Goal: Find specific page/section: Find specific page/section

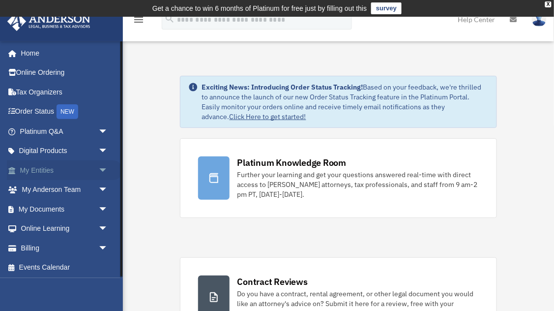
click at [101, 175] on span "arrow_drop_down" at bounding box center [108, 170] width 20 height 20
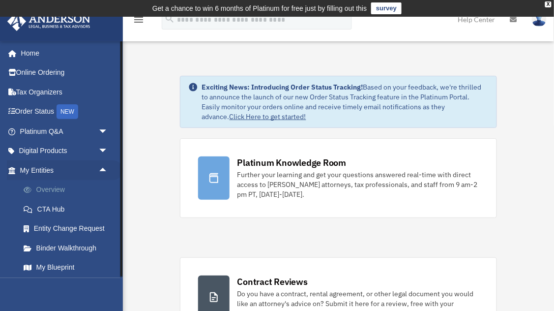
click at [65, 189] on link "Overview" at bounding box center [68, 190] width 109 height 20
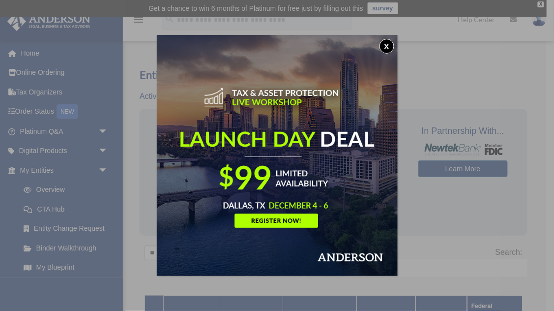
click at [389, 44] on button "x" at bounding box center [386, 46] width 15 height 15
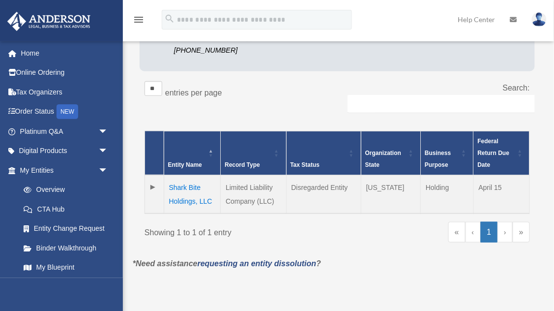
scroll to position [171, 0]
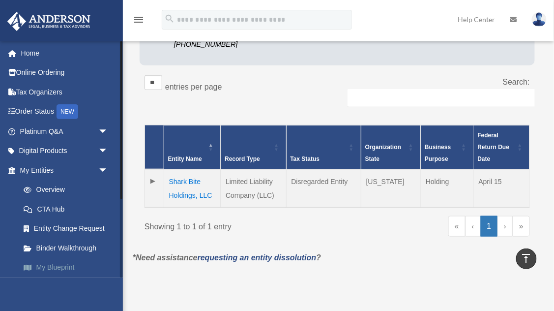
click at [71, 270] on link "My Blueprint" at bounding box center [68, 268] width 109 height 20
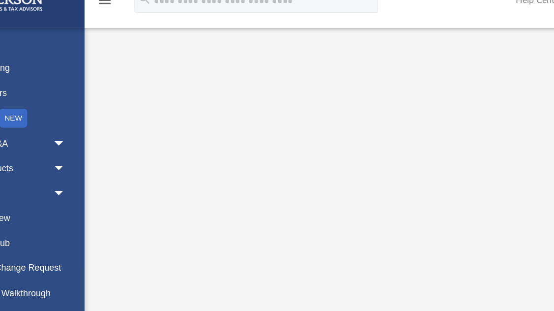
scroll to position [251, 0]
